Goal: Information Seeking & Learning: Learn about a topic

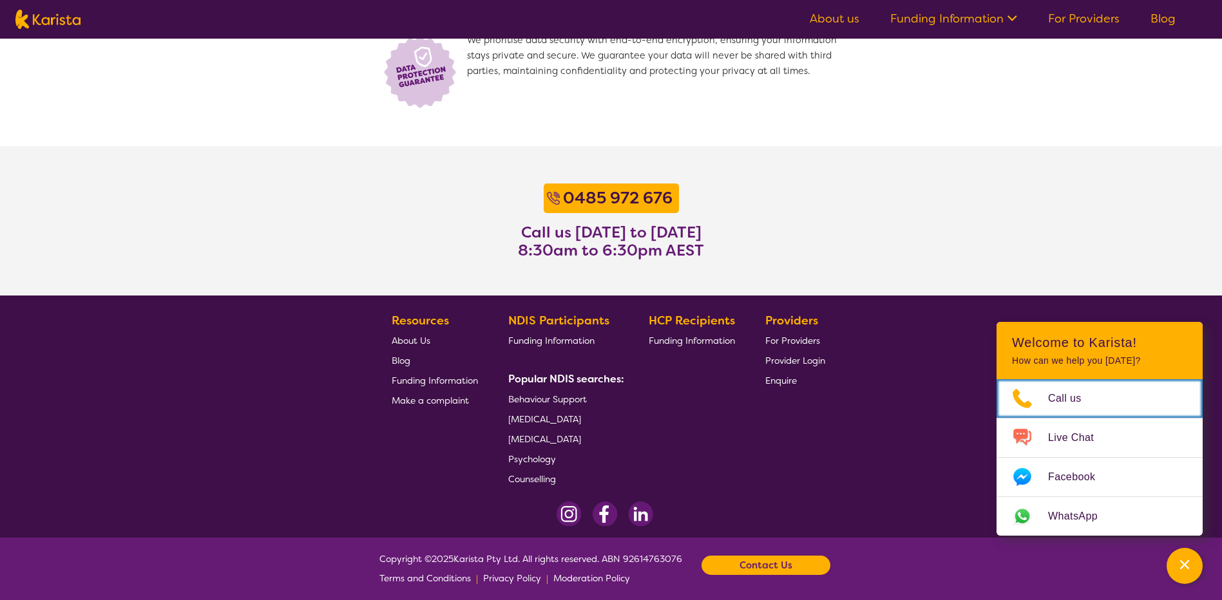
scroll to position [936, 0]
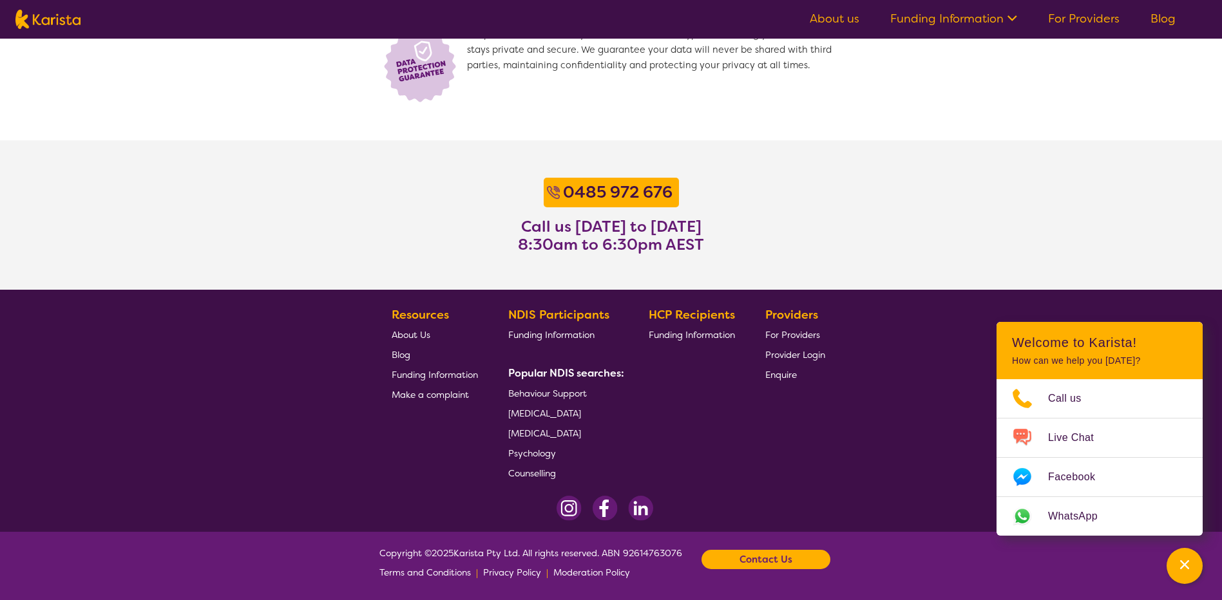
drag, startPoint x: 786, startPoint y: 557, endPoint x: 774, endPoint y: 553, distance: 12.2
click at [774, 553] on b "Contact Us" at bounding box center [765, 559] width 53 height 19
click at [713, 502] on link "Email us" at bounding box center [700, 505] width 35 height 12
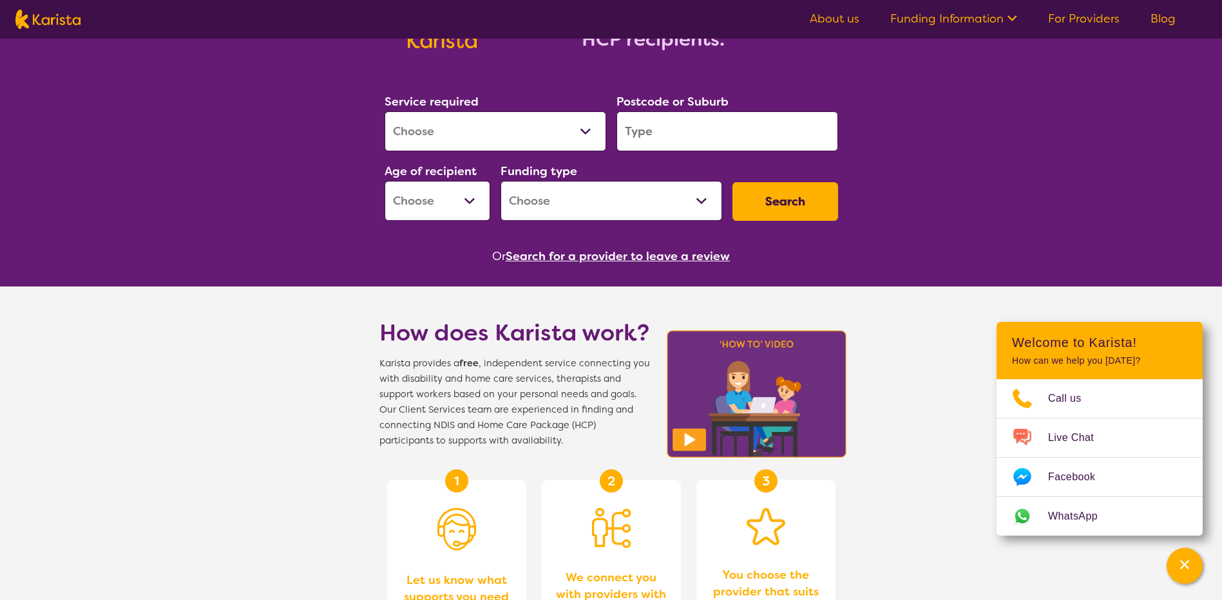
scroll to position [0, 0]
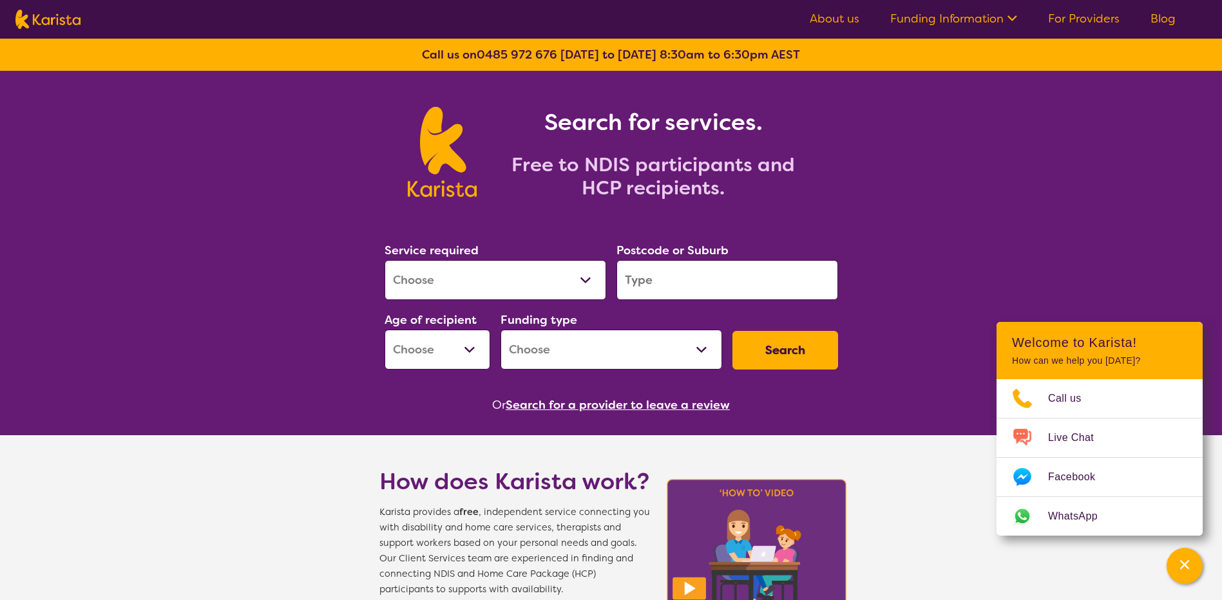
click at [924, 17] on link "Funding Information" at bounding box center [953, 18] width 127 height 15
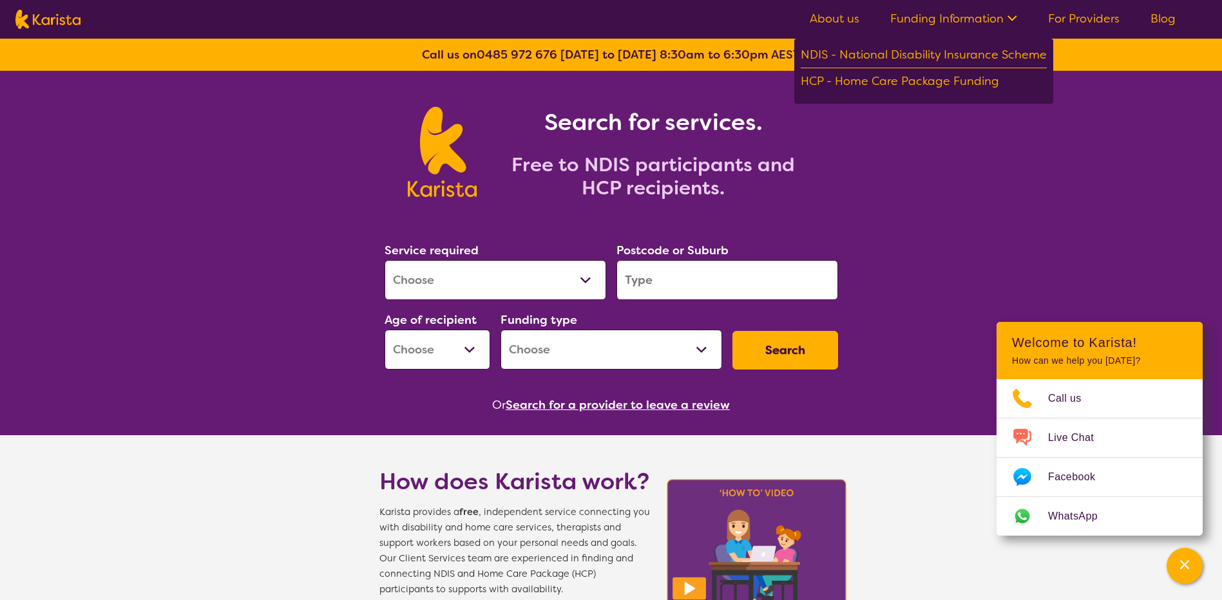
click at [825, 13] on link "About us" at bounding box center [835, 18] width 50 height 15
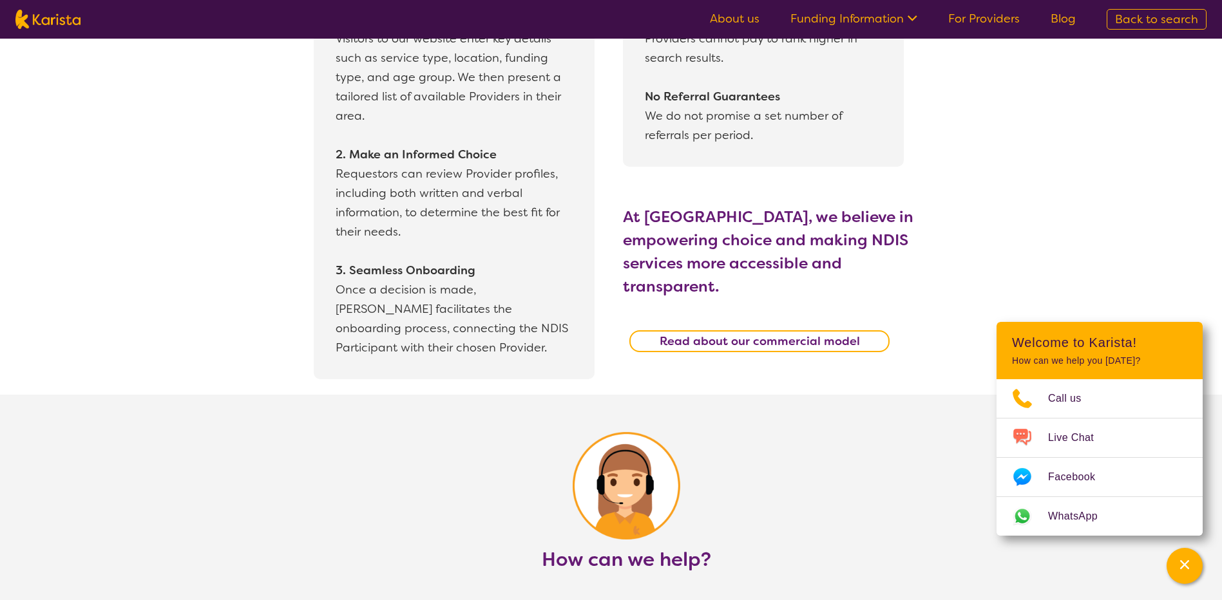
scroll to position [1224, 0]
drag, startPoint x: 723, startPoint y: 318, endPoint x: 674, endPoint y: 316, distance: 49.0
click at [674, 336] on b "Read about our commercial model" at bounding box center [760, 343] width 200 height 15
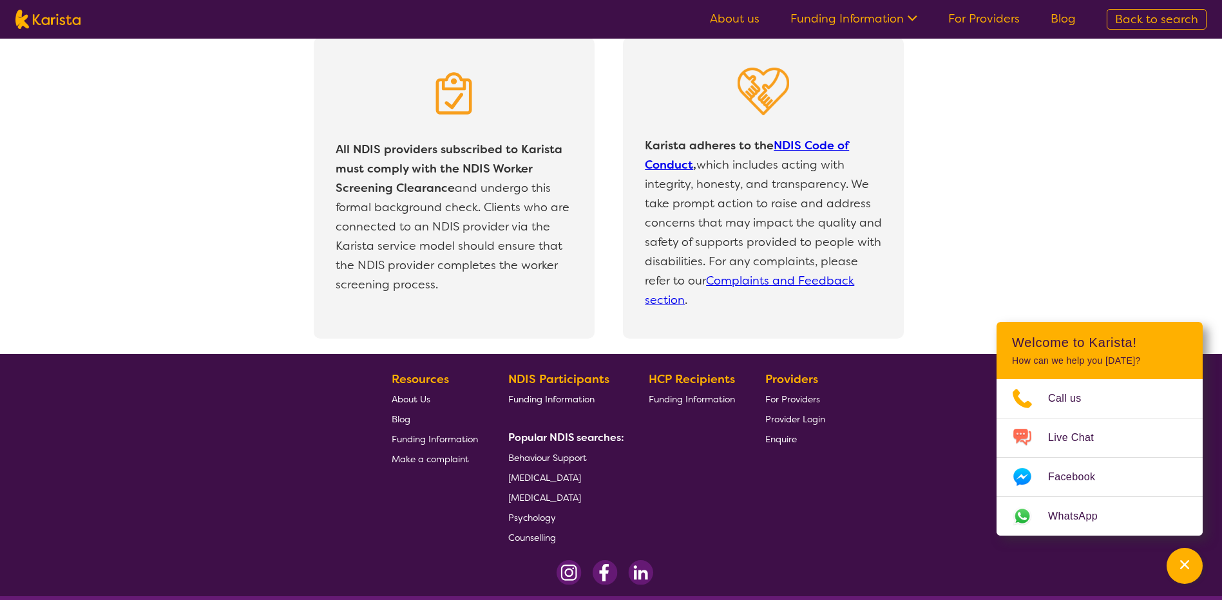
scroll to position [2723, 0]
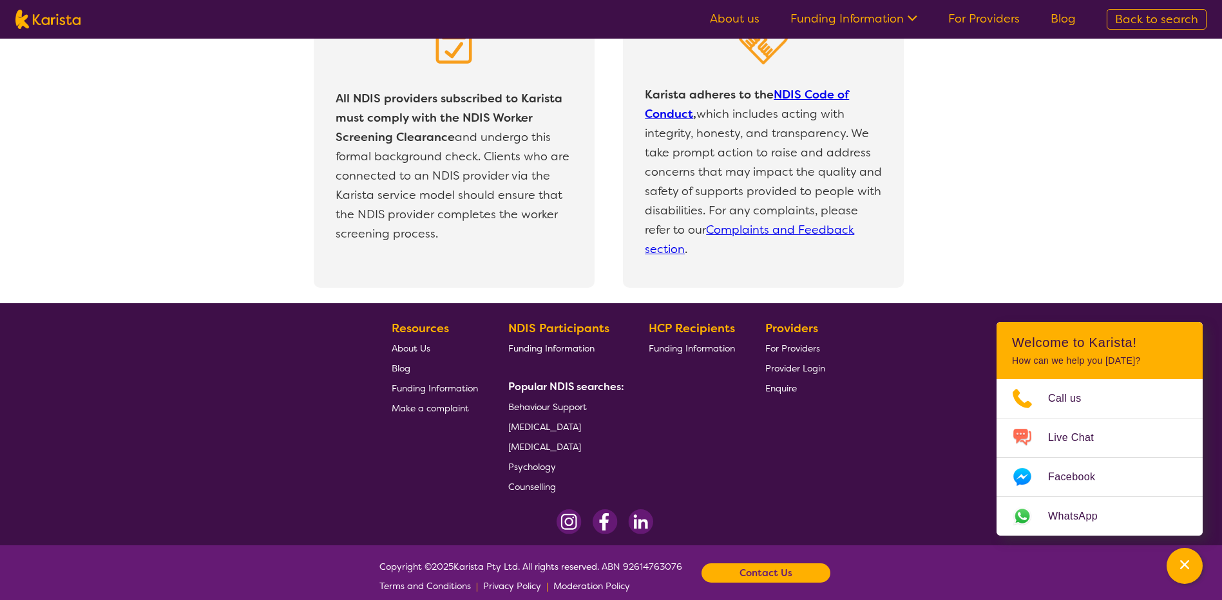
click at [460, 383] on span "Funding Information" at bounding box center [435, 389] width 86 height 12
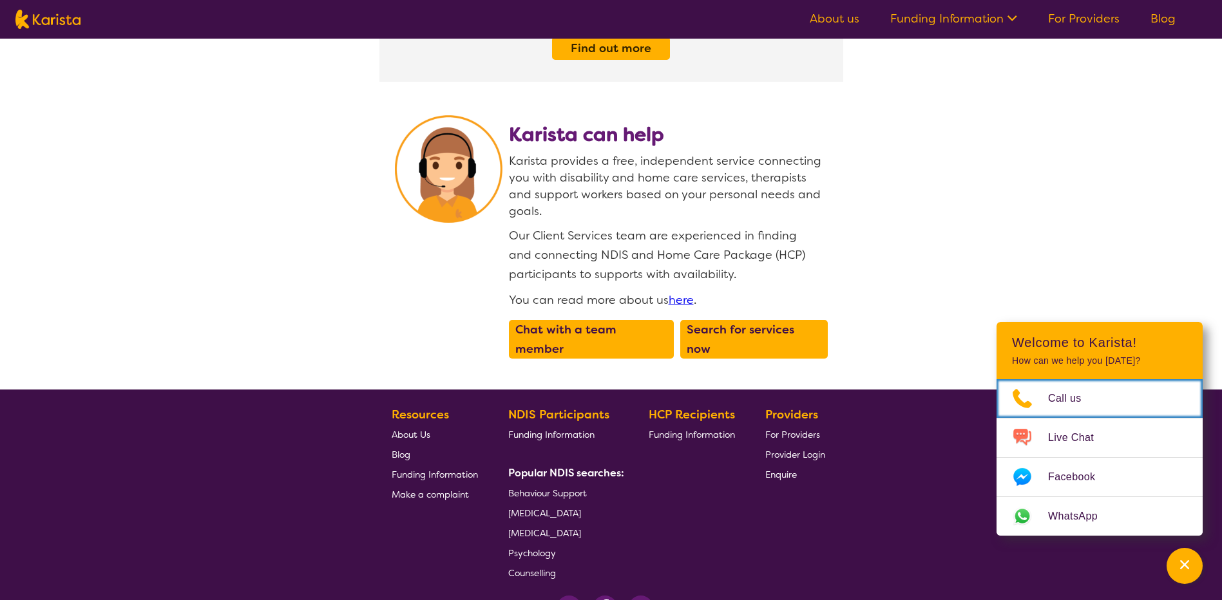
scroll to position [1596, 0]
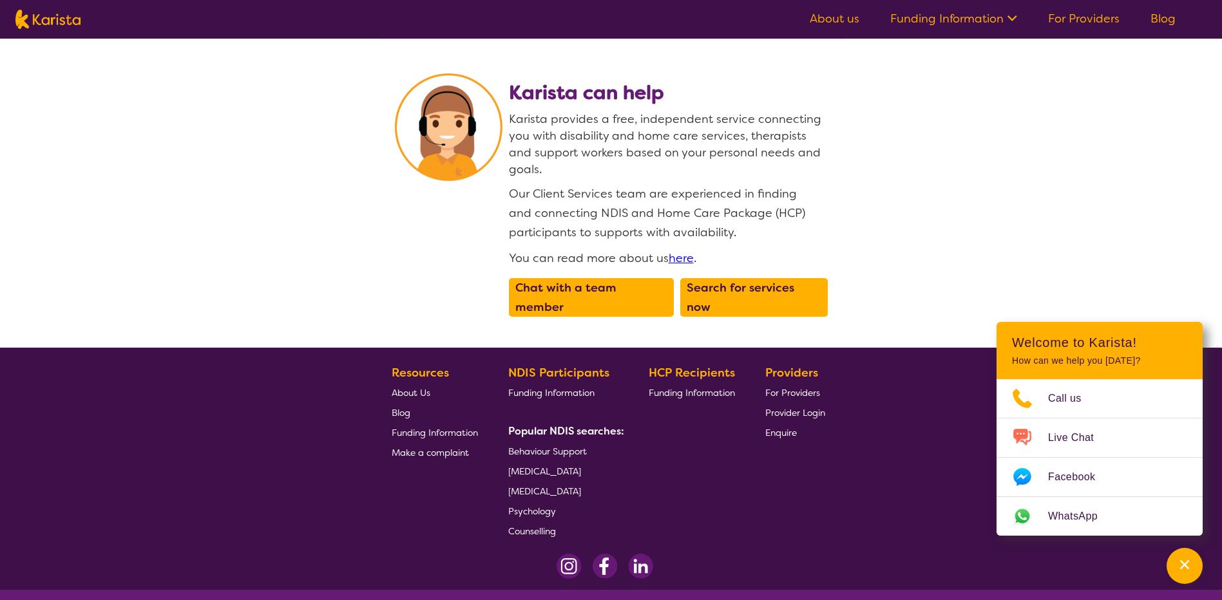
click at [416, 387] on span "About Us" at bounding box center [411, 393] width 39 height 12
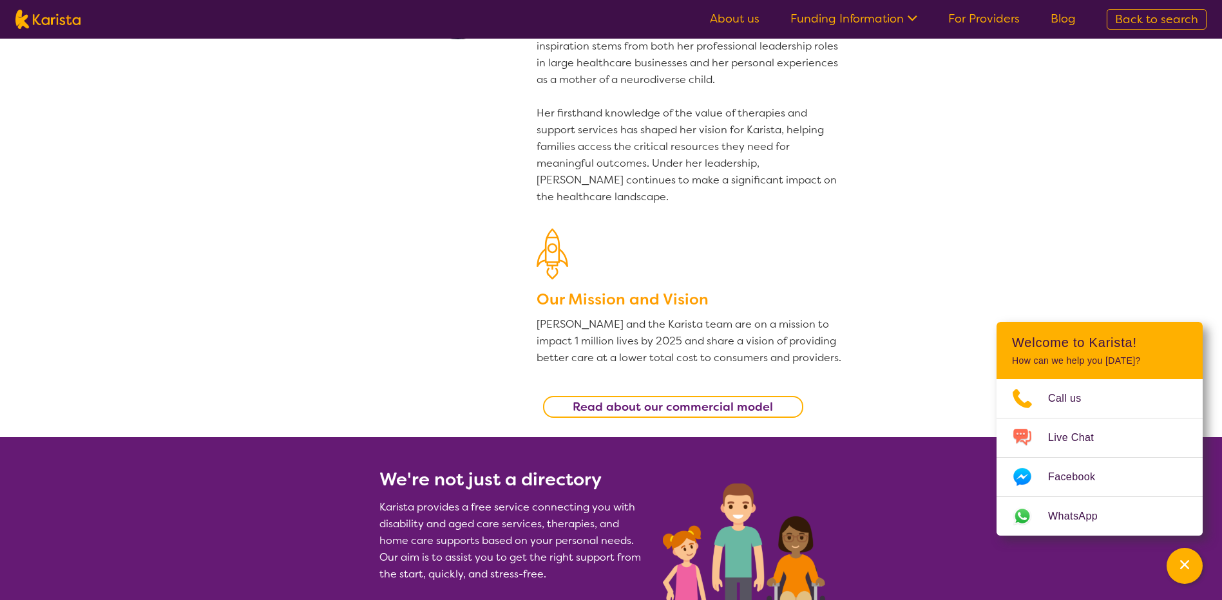
scroll to position [258, 0]
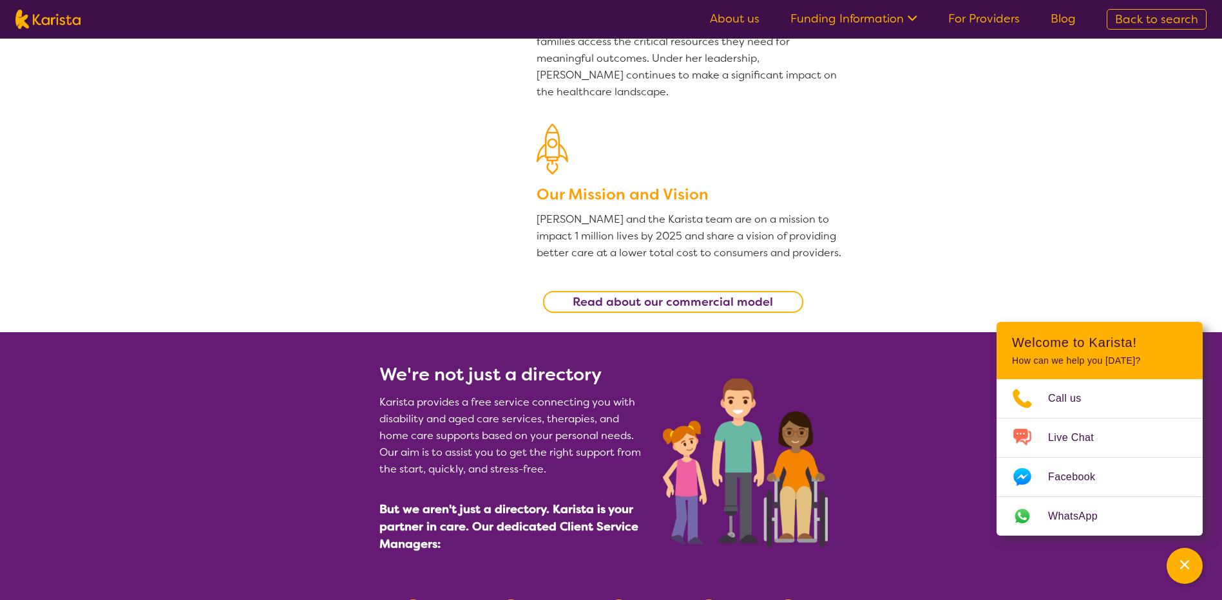
click at [669, 307] on b "Read about our commercial model" at bounding box center [673, 301] width 200 height 15
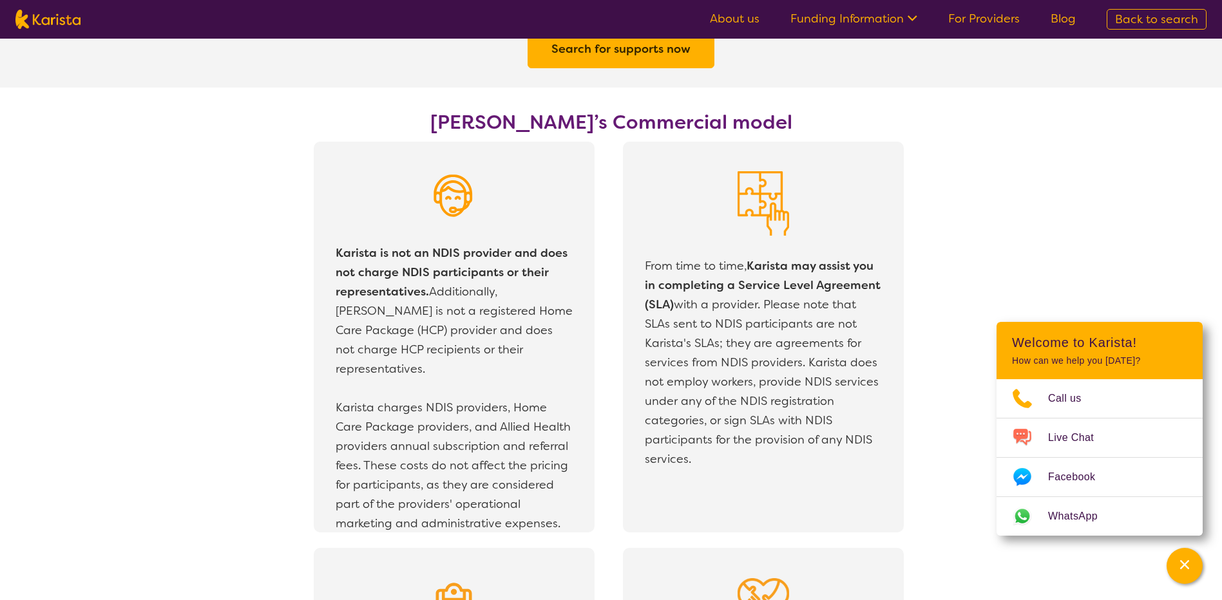
scroll to position [2144, 0]
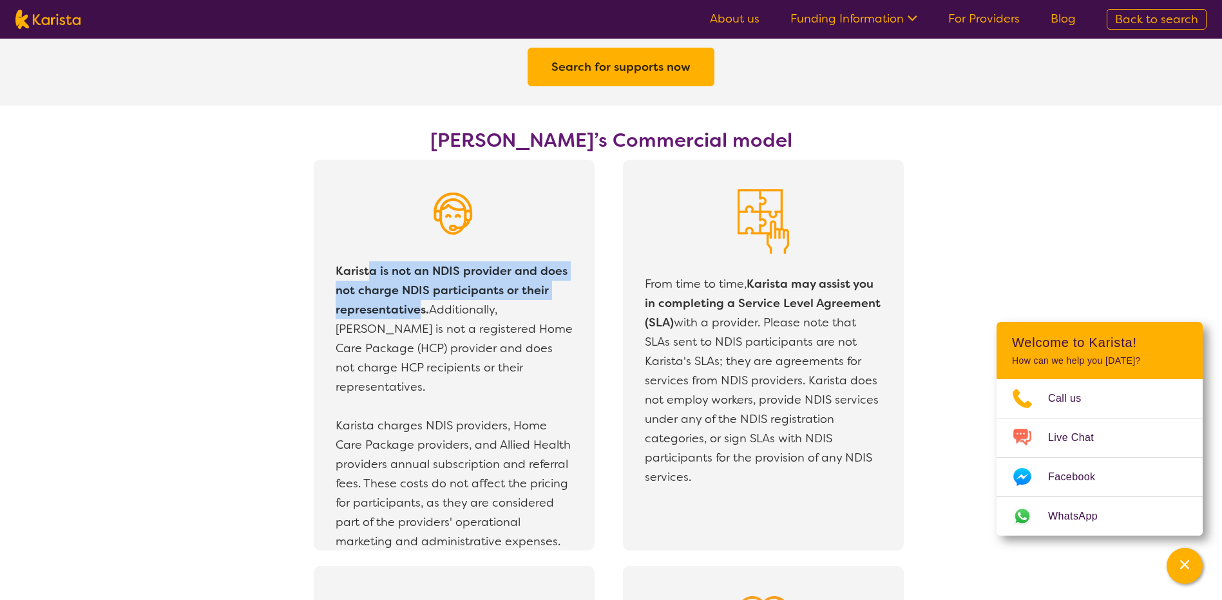
drag, startPoint x: 370, startPoint y: 274, endPoint x: 417, endPoint y: 312, distance: 60.0
click at [417, 312] on b "Karista is not an NDIS provider and does not charge NDIS participants or their …" at bounding box center [452, 290] width 232 height 54
drag, startPoint x: 417, startPoint y: 312, endPoint x: 375, endPoint y: 290, distance: 47.0
click at [375, 290] on b "Karista is not an NDIS provider and does not charge NDIS participants or their …" at bounding box center [452, 290] width 232 height 54
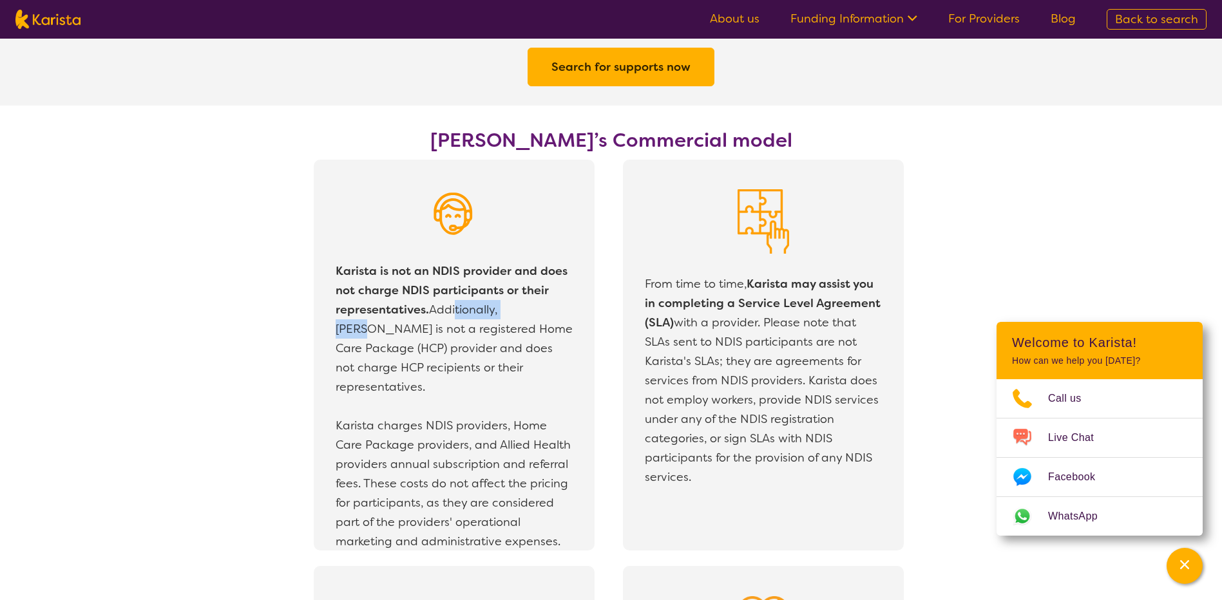
drag, startPoint x: 444, startPoint y: 313, endPoint x: 521, endPoint y: 312, distance: 76.7
click at [521, 312] on p "Karista is not an NDIS provider and does not charge NDIS participants or their …" at bounding box center [454, 329] width 237 height 135
drag, startPoint x: 521, startPoint y: 312, endPoint x: 520, endPoint y: 326, distance: 14.2
click at [520, 325] on p "Karista is not an NDIS provider and does not charge NDIS participants or their …" at bounding box center [454, 329] width 237 height 135
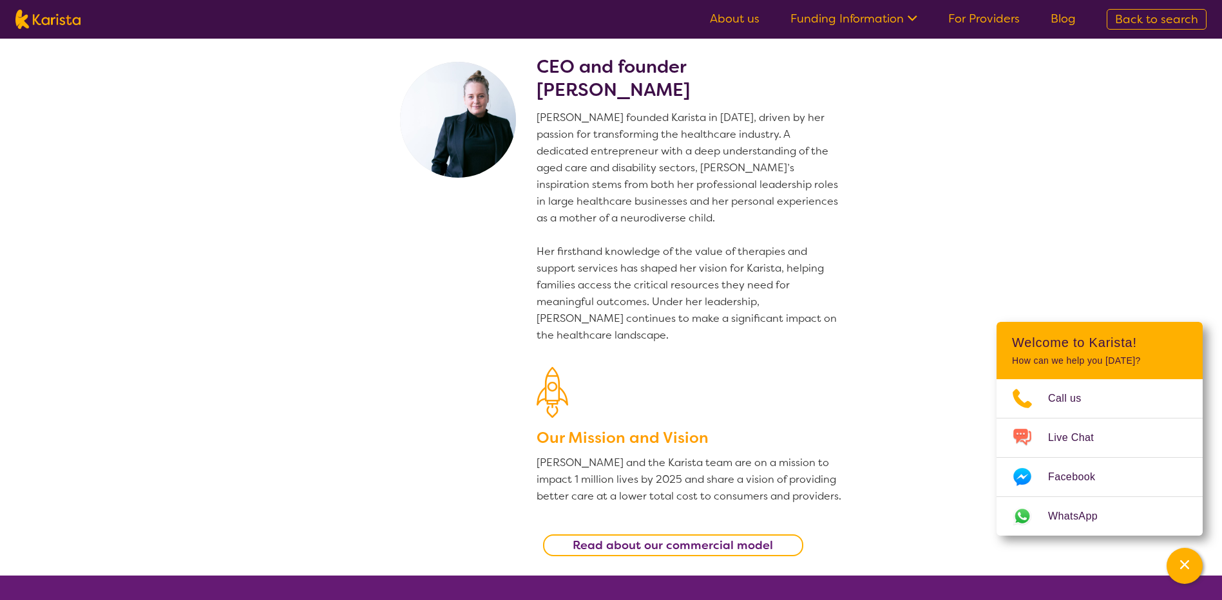
scroll to position [0, 0]
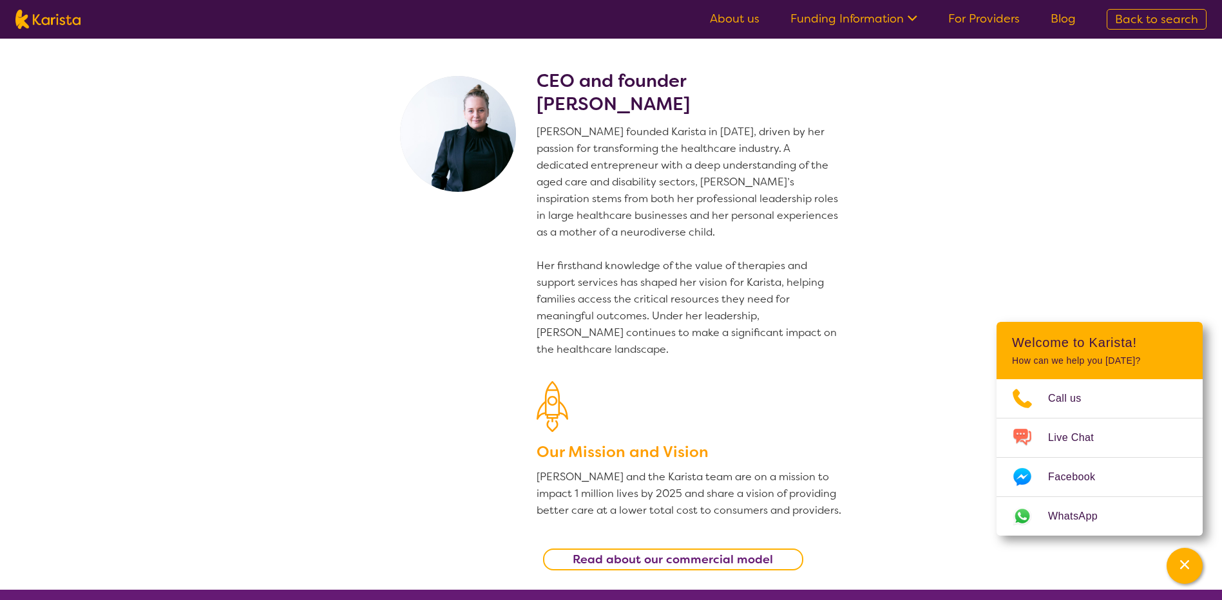
click at [1112, 18] on link "Back to search" at bounding box center [1157, 19] width 100 height 21
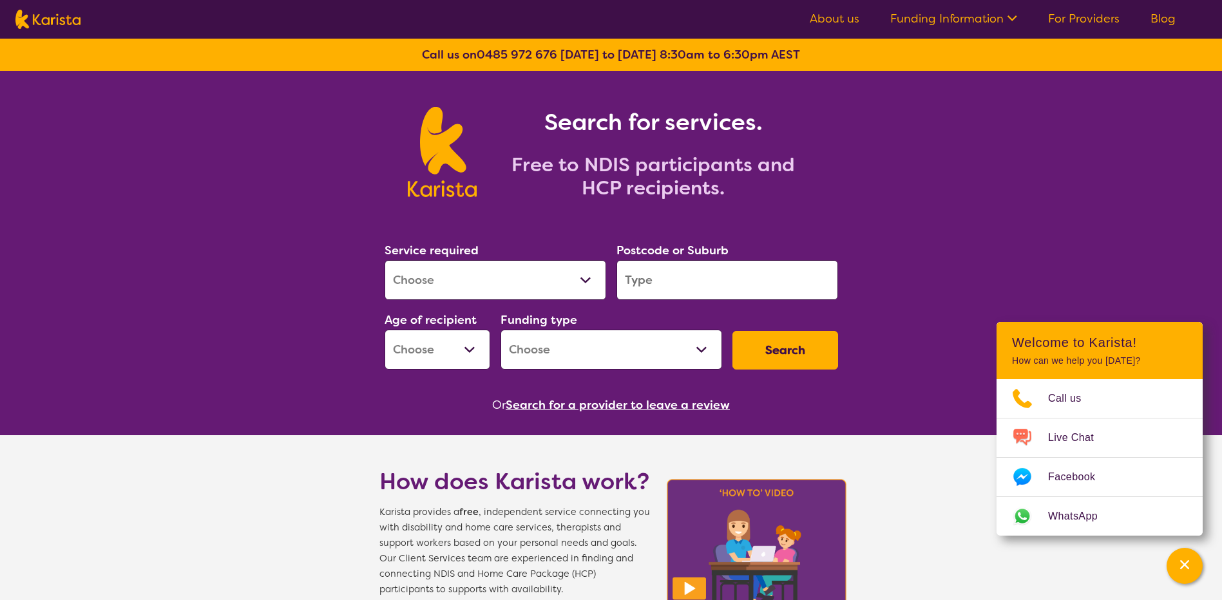
click at [542, 261] on select "Allied Health Assistant Assessment (ADHD or Autism) Behaviour support Counselli…" at bounding box center [496, 280] width 222 height 40
select select "Behaviour support"
click at [385, 260] on select "Allied Health Assistant Assessment (ADHD or Autism) Behaviour support Counselli…" at bounding box center [496, 280] width 222 height 40
select select "NDIS"
click at [693, 269] on input "search" at bounding box center [727, 280] width 222 height 40
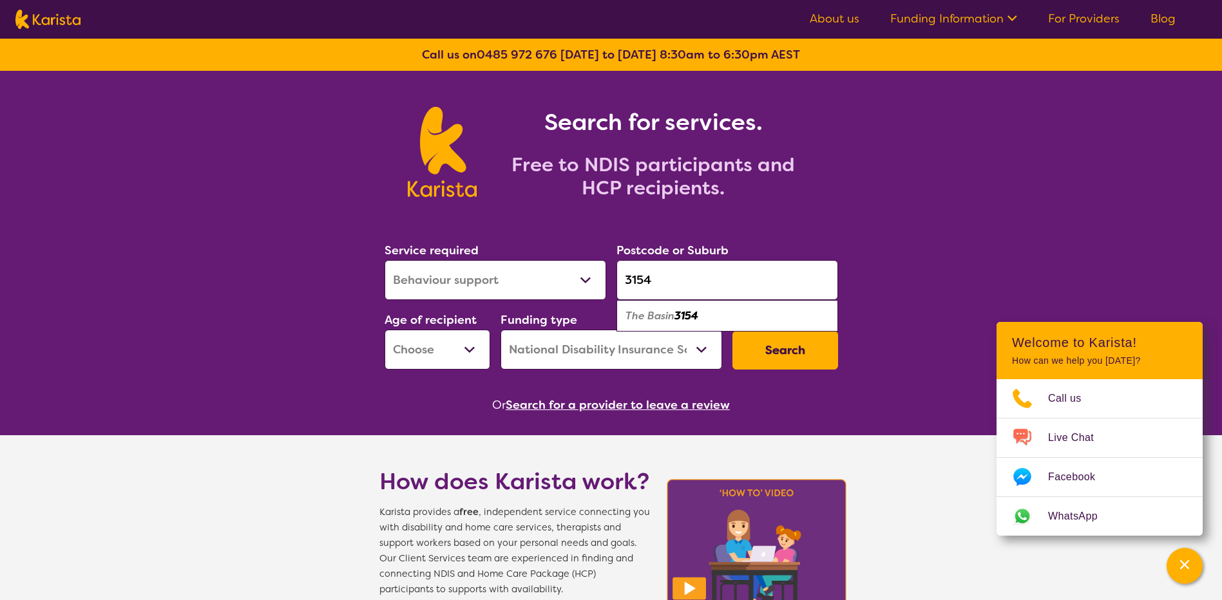
type input "3154"
click at [694, 312] on em "3154" at bounding box center [686, 316] width 24 height 14
click at [794, 356] on button "Search" at bounding box center [785, 350] width 106 height 39
click at [441, 341] on select "Early Childhood - 0 to 9 Child - 10 to 11 Adolescent - 12 to 17 Adult - 18 to 6…" at bounding box center [438, 350] width 106 height 40
select select "AD"
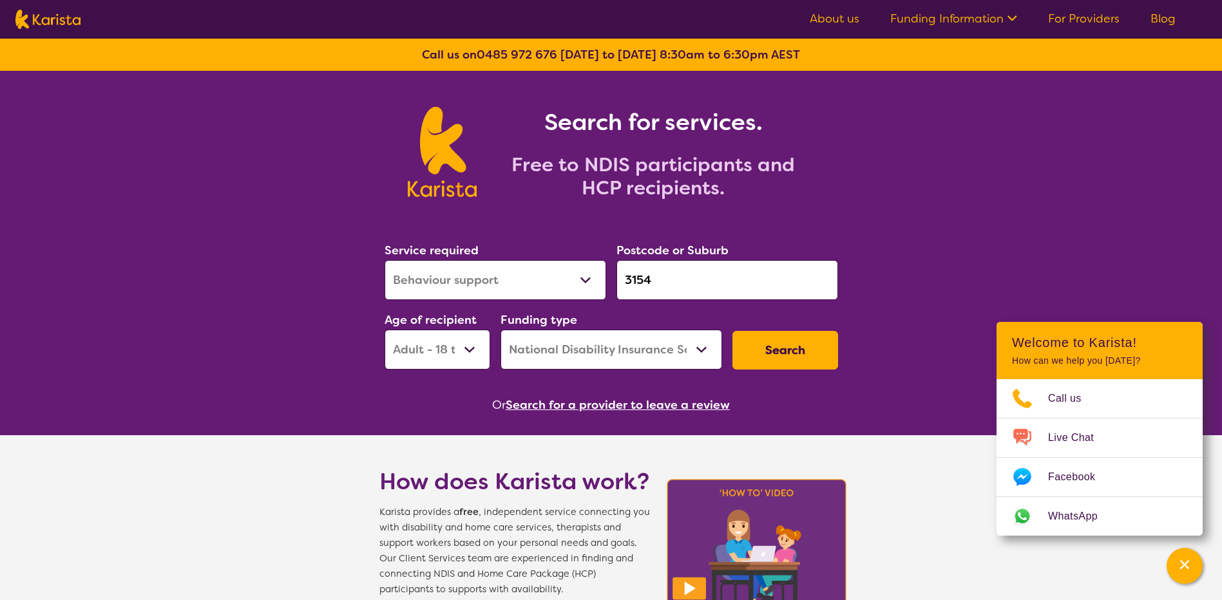
click at [385, 330] on select "Early Childhood - 0 to 9 Child - 10 to 11 Adolescent - 12 to 17 Adult - 18 to 6…" at bounding box center [438, 350] width 106 height 40
click at [774, 343] on button "Search" at bounding box center [785, 350] width 106 height 39
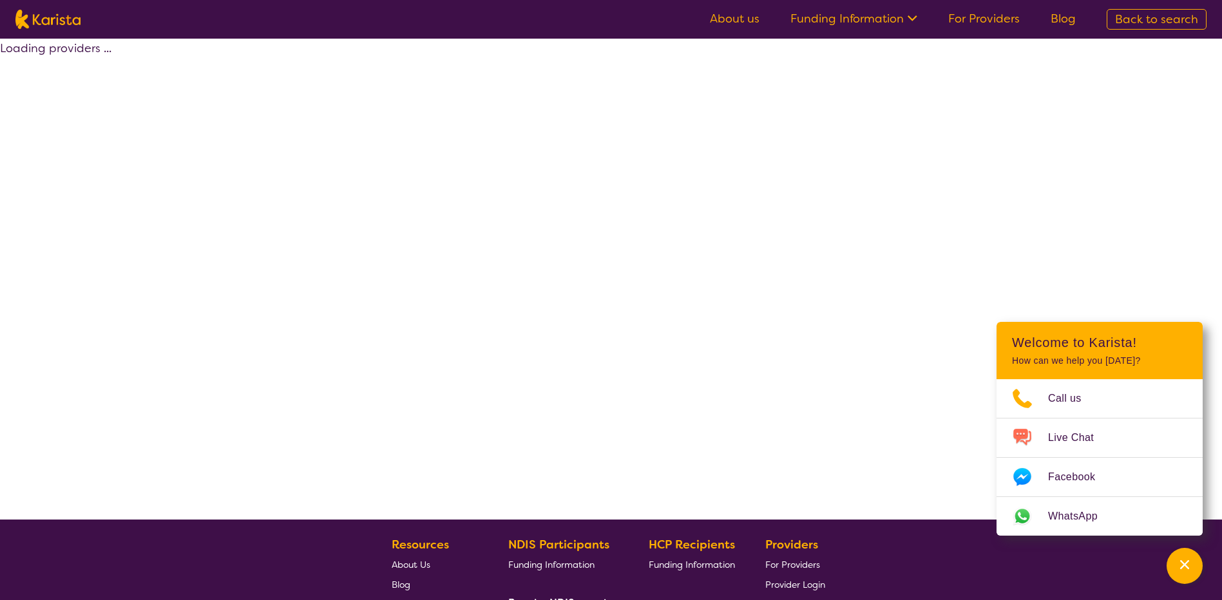
select select "by_score"
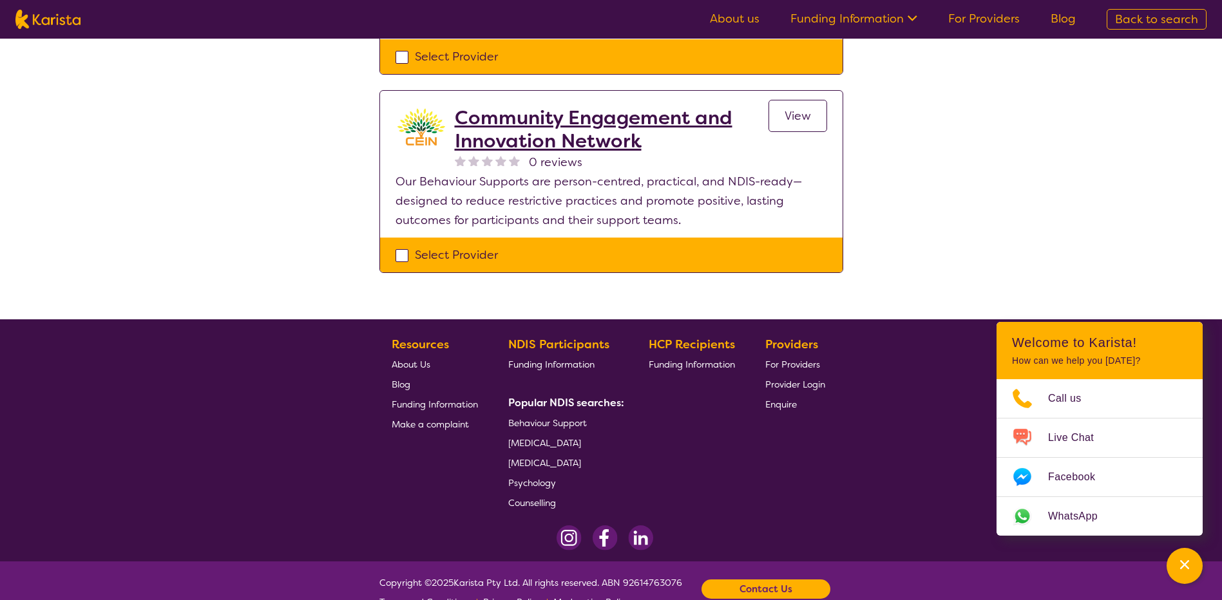
scroll to position [794, 0]
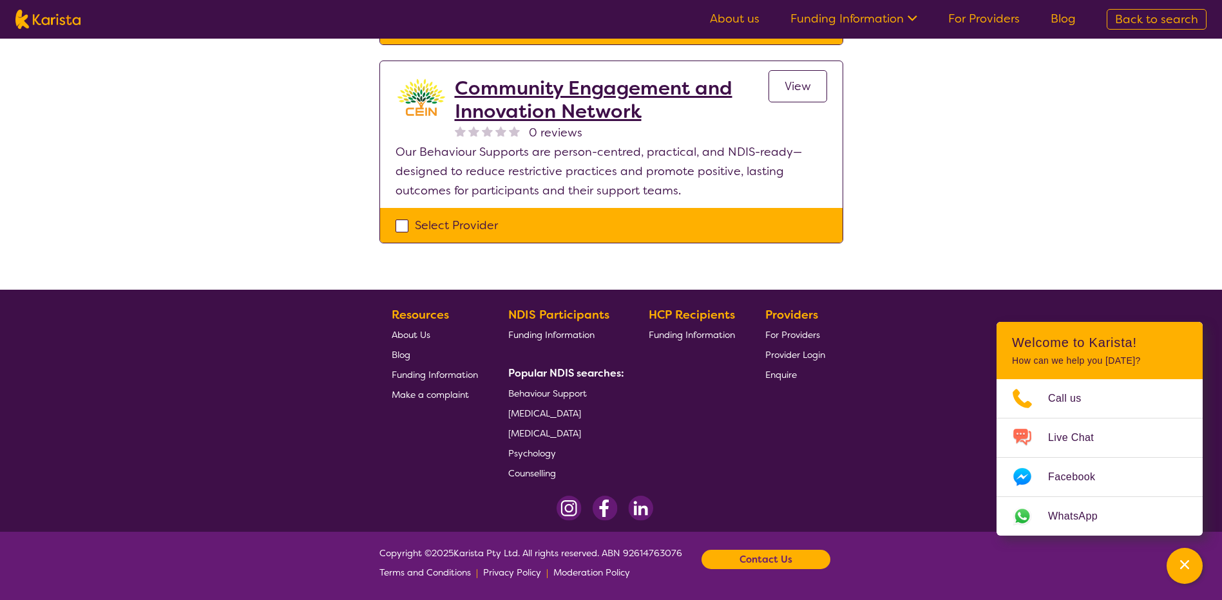
click at [598, 113] on h2 "Community Engagement and Innovation Network" at bounding box center [612, 100] width 314 height 46
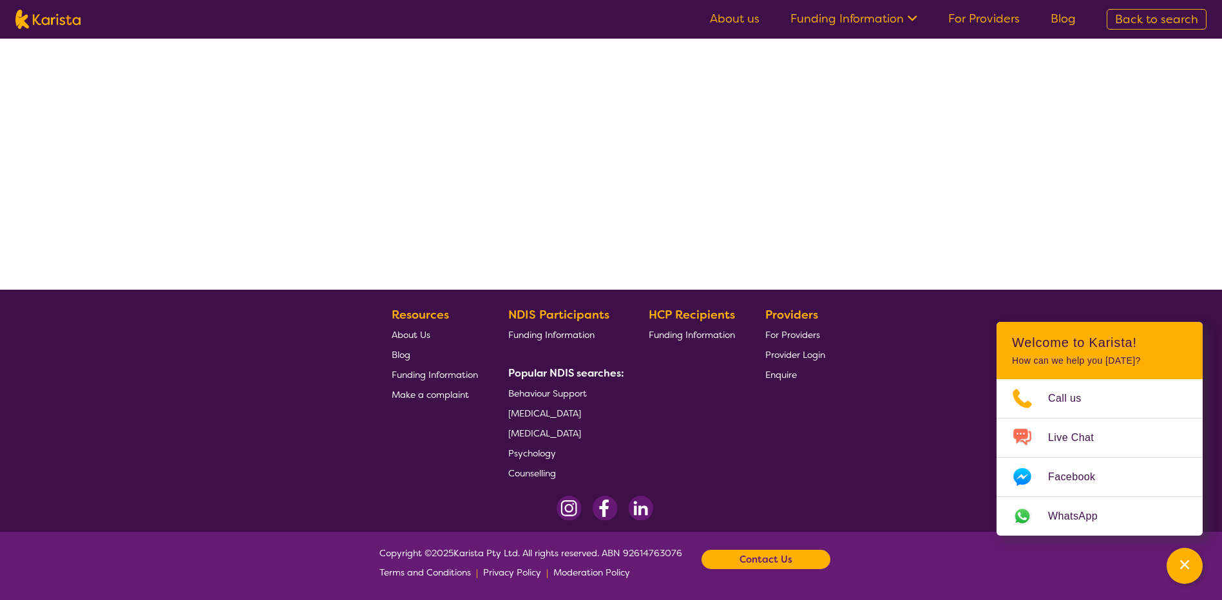
select select "by_score"
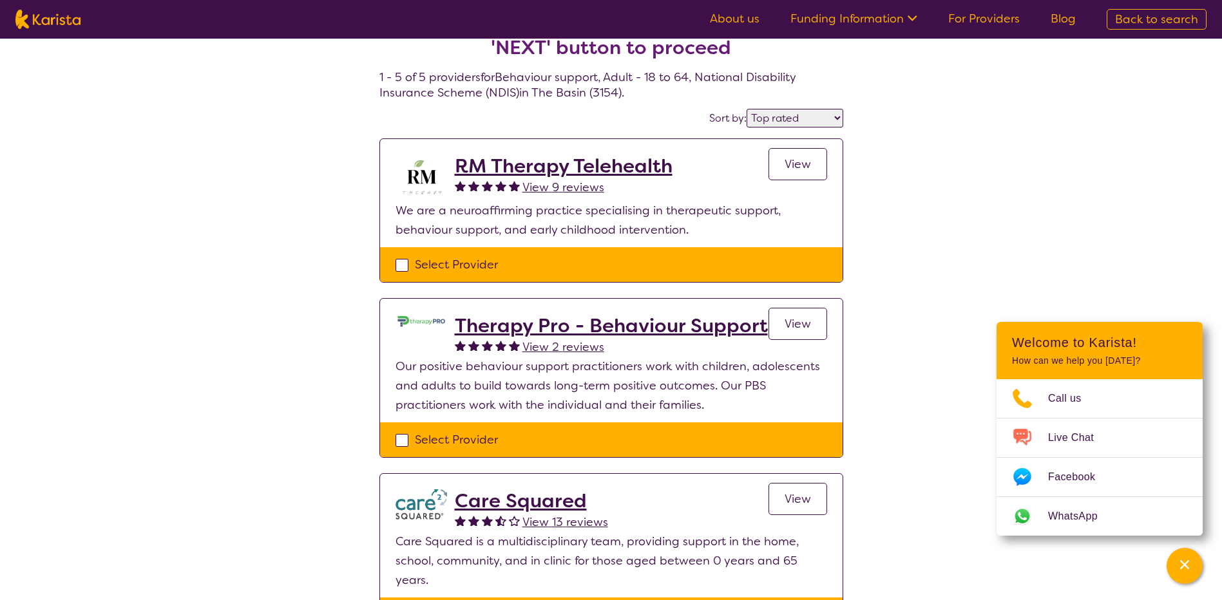
scroll to position [37, 0]
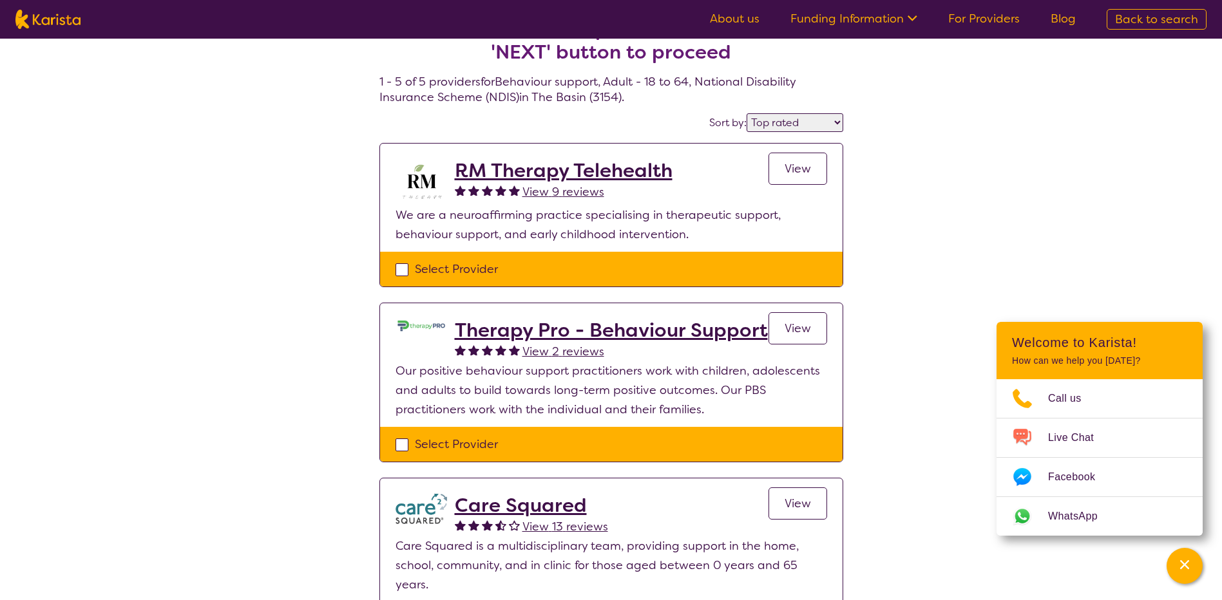
click at [520, 169] on h2 "RM Therapy Telehealth" at bounding box center [564, 170] width 218 height 23
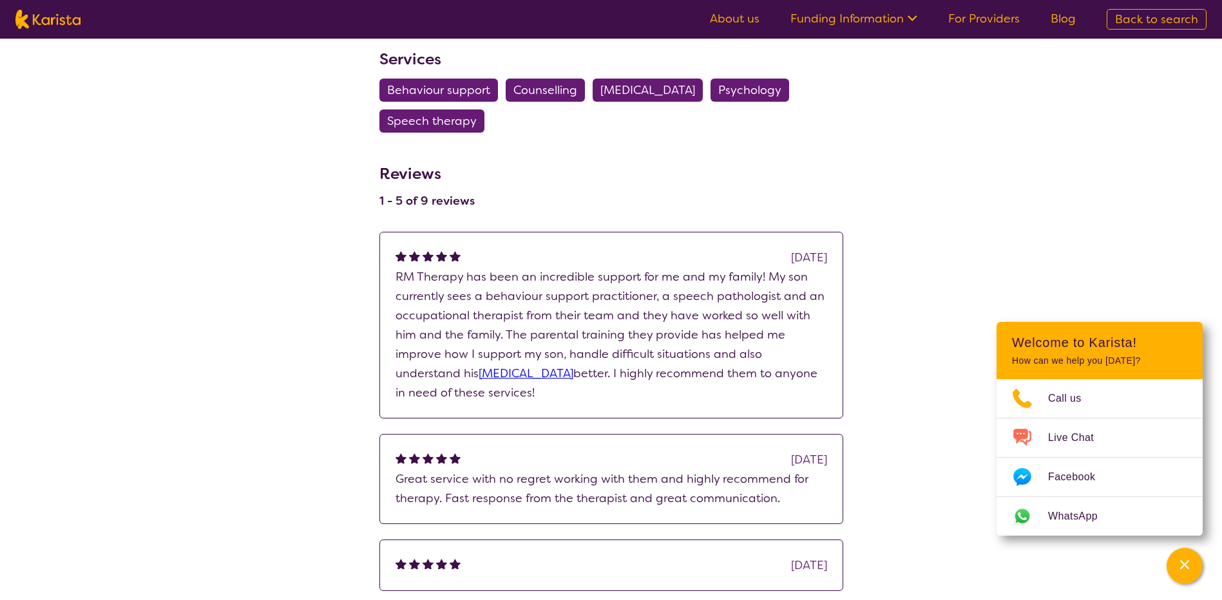
scroll to position [322, 0]
